Goal: Transaction & Acquisition: Purchase product/service

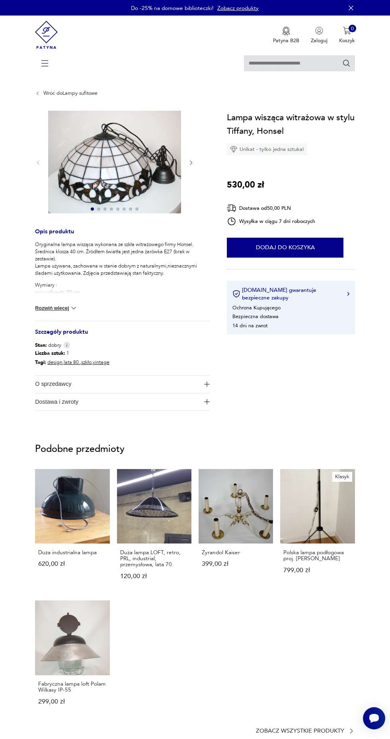
click at [115, 250] on p "Oryginalna lampa wisząca wykonana ze szkła witrażowego firmy Honsel. Średnica k…" at bounding box center [122, 259] width 175 height 36
click at [274, 152] on div "Unikat - tylko jedna sztuka!" at bounding box center [267, 149] width 80 height 12
click at [85, 240] on h3 "Opis produktu" at bounding box center [122, 235] width 175 height 12
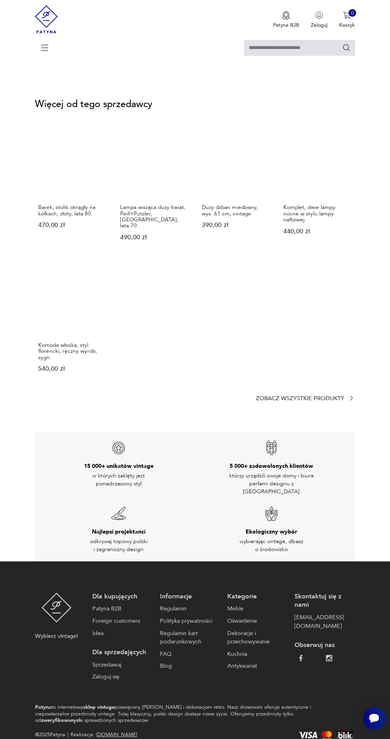
scroll to position [629, 0]
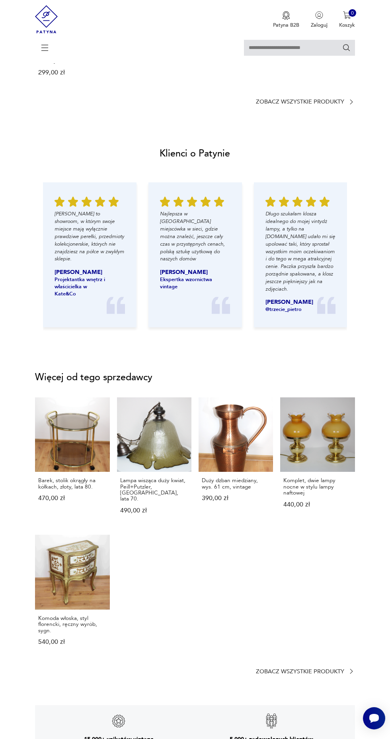
click at [74, 554] on link "Komoda włoska, styl florencki, ręczny wyrób, sygn. 540,00 zł" at bounding box center [72, 597] width 74 height 124
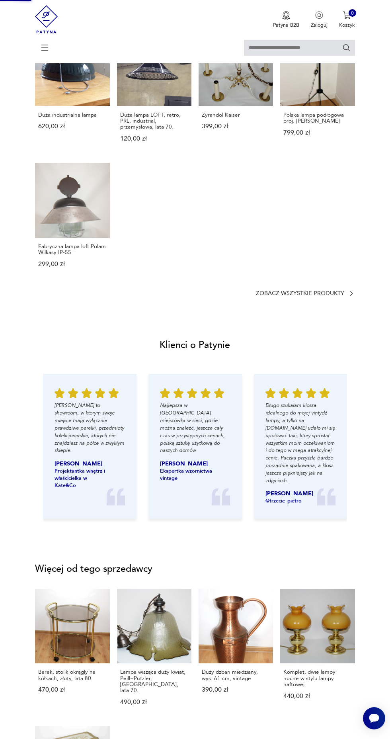
scroll to position [144, 0]
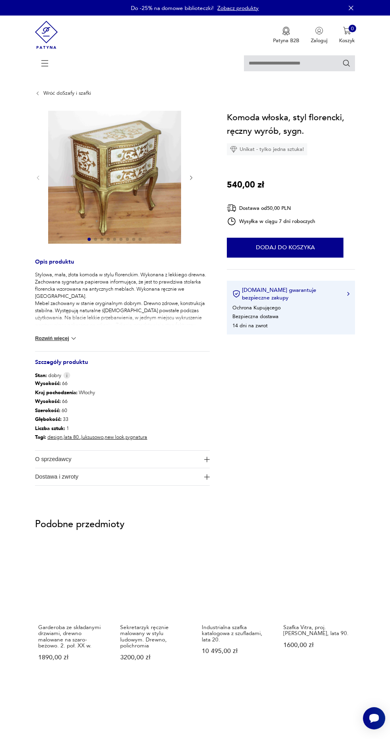
click at [127, 174] on img at bounding box center [114, 177] width 133 height 133
